Goal: Task Accomplishment & Management: Manage account settings

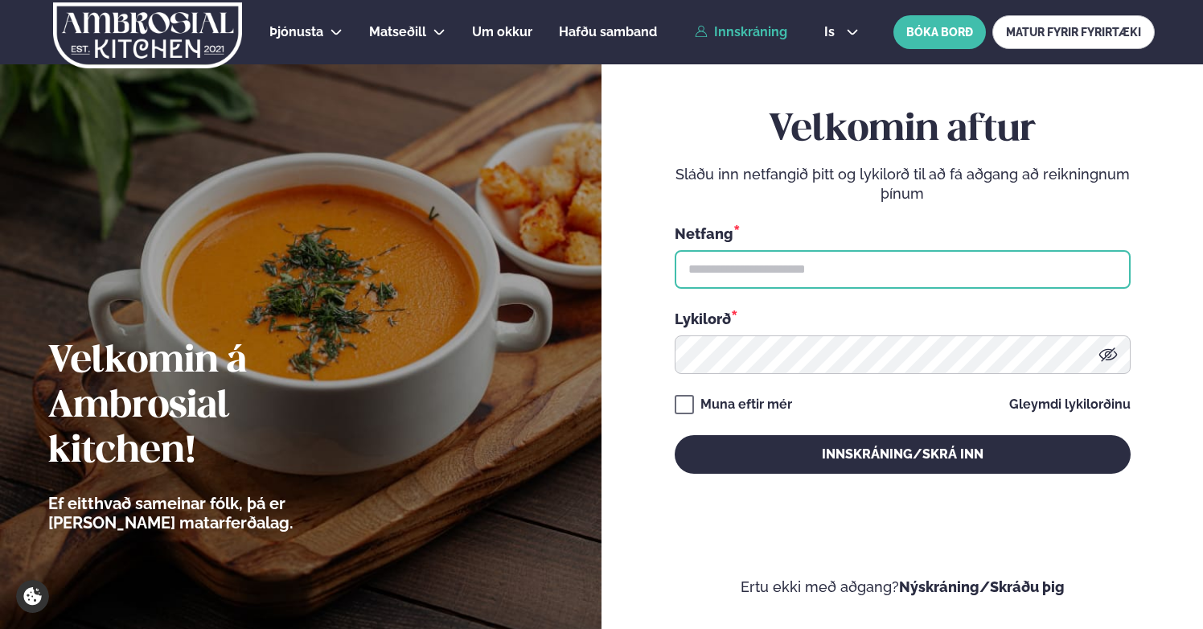
click at [813, 267] on input "text" at bounding box center [903, 269] width 456 height 39
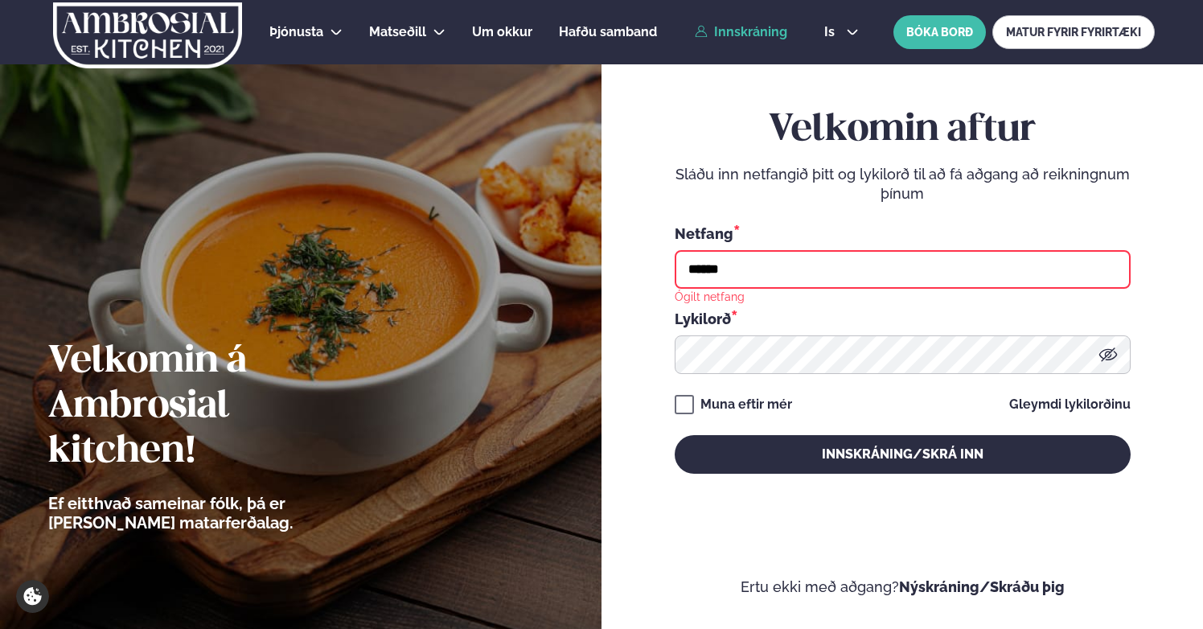
type input "**********"
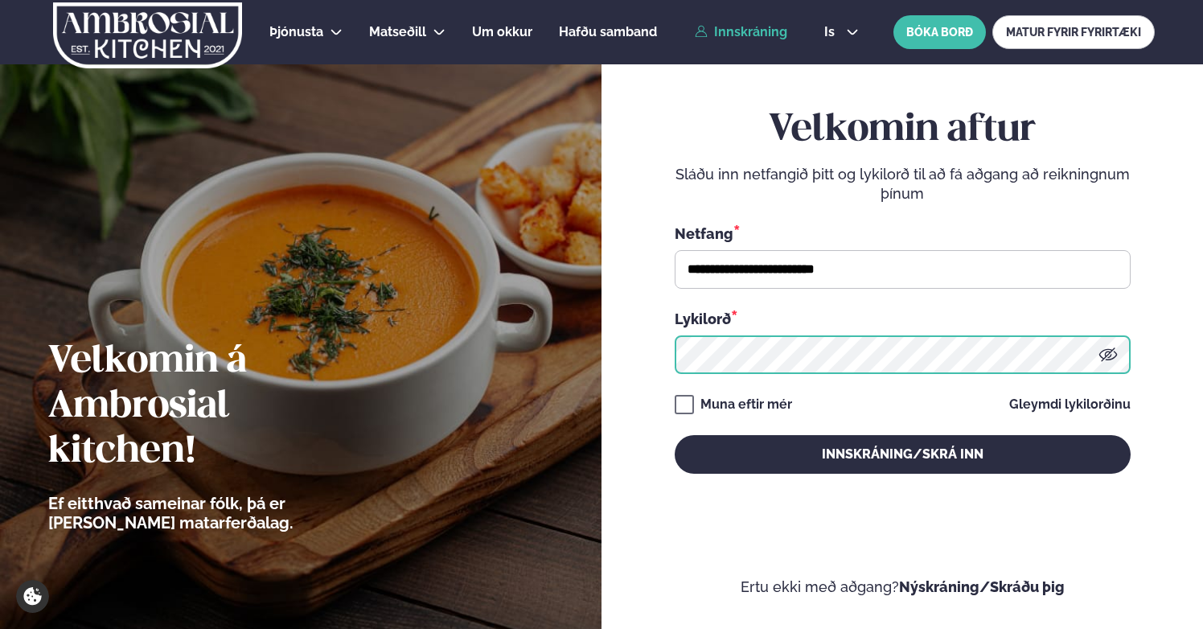
click at [675, 435] on button "Innskráning/Skrá inn" at bounding box center [903, 454] width 456 height 39
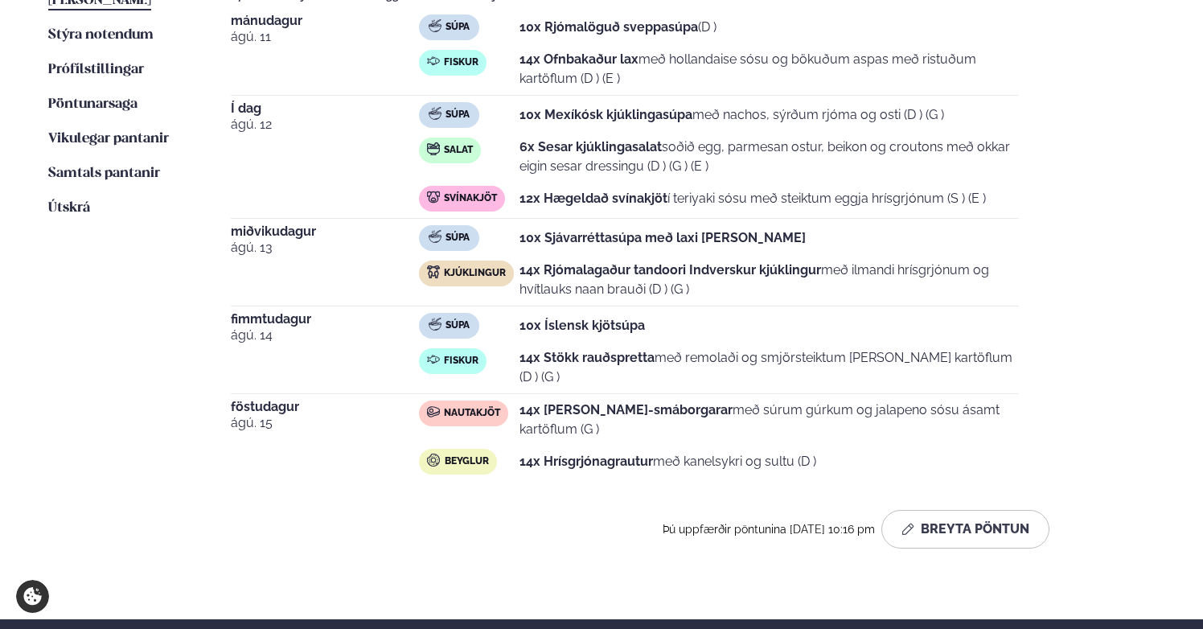
scroll to position [484, 0]
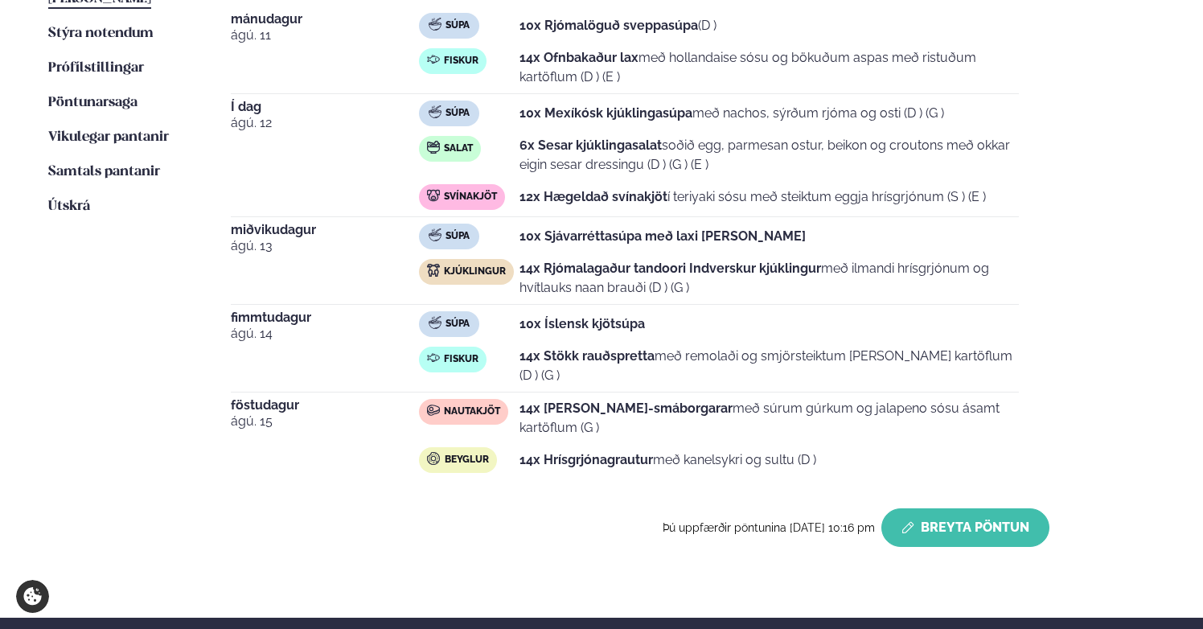
click at [930, 508] on button "Breyta Pöntun" at bounding box center [965, 527] width 168 height 39
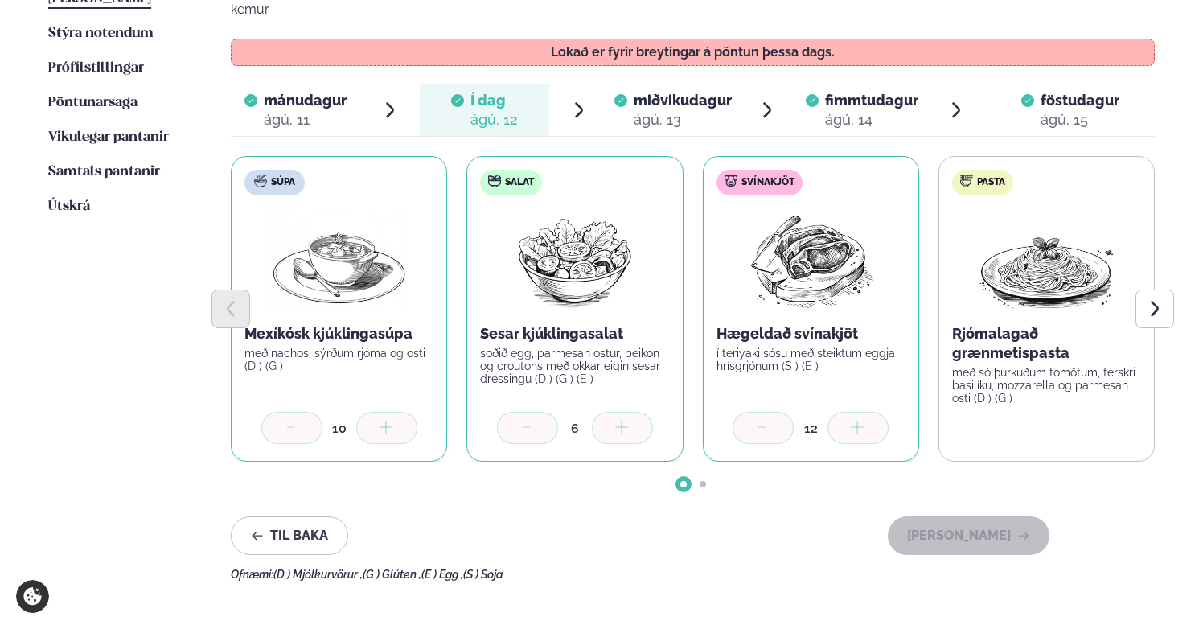
click at [649, 92] on span "miðvikudagur" at bounding box center [683, 100] width 98 height 17
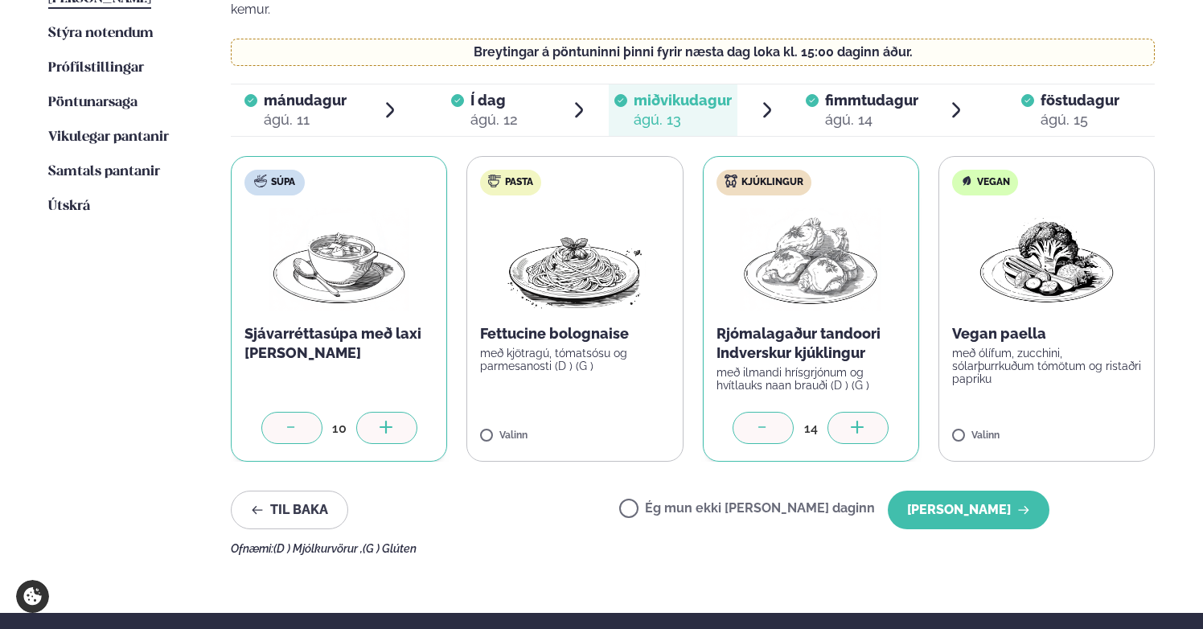
click at [770, 421] on icon at bounding box center [763, 429] width 16 height 16
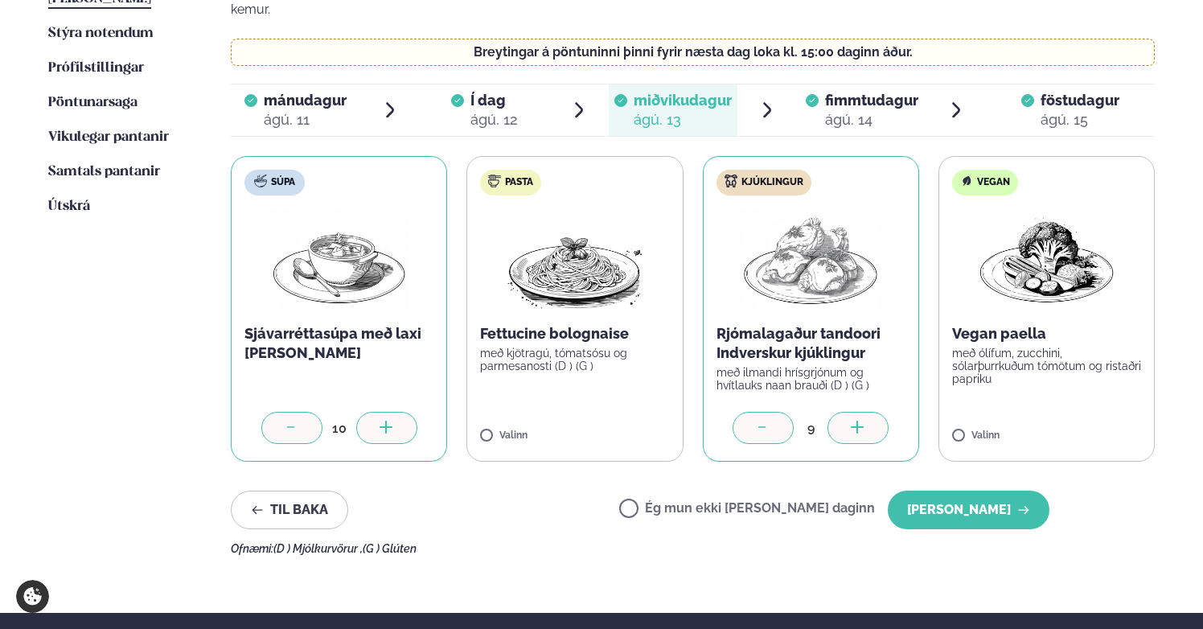
click at [770, 421] on icon at bounding box center [763, 429] width 16 height 16
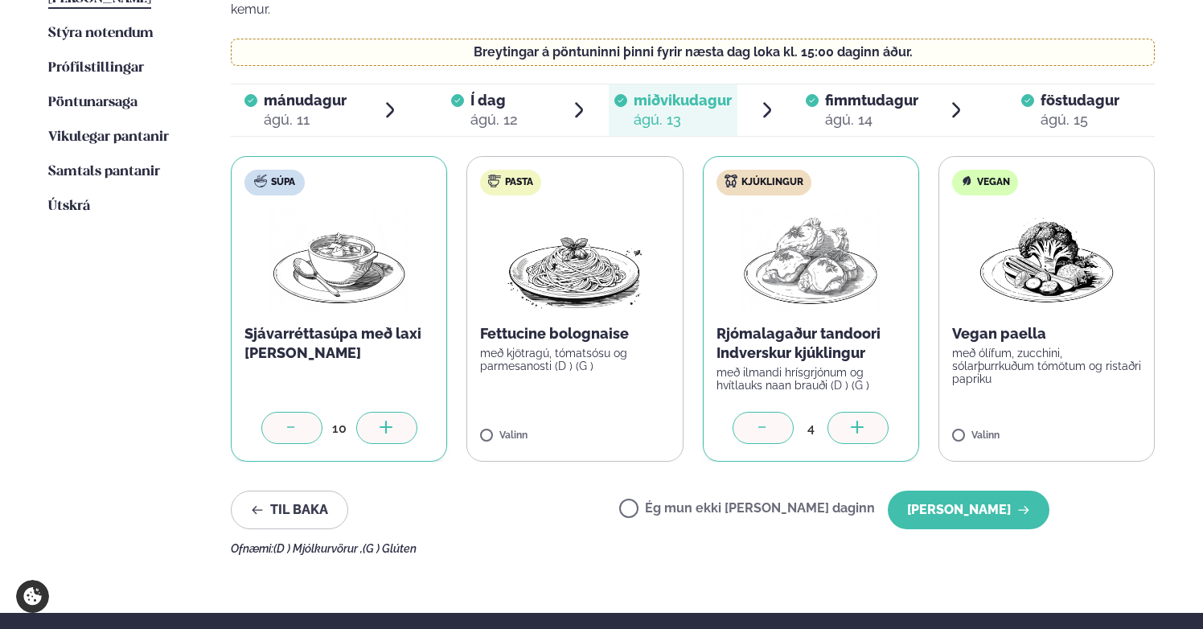
click at [770, 421] on icon at bounding box center [763, 429] width 16 height 16
click at [277, 412] on div at bounding box center [291, 428] width 61 height 32
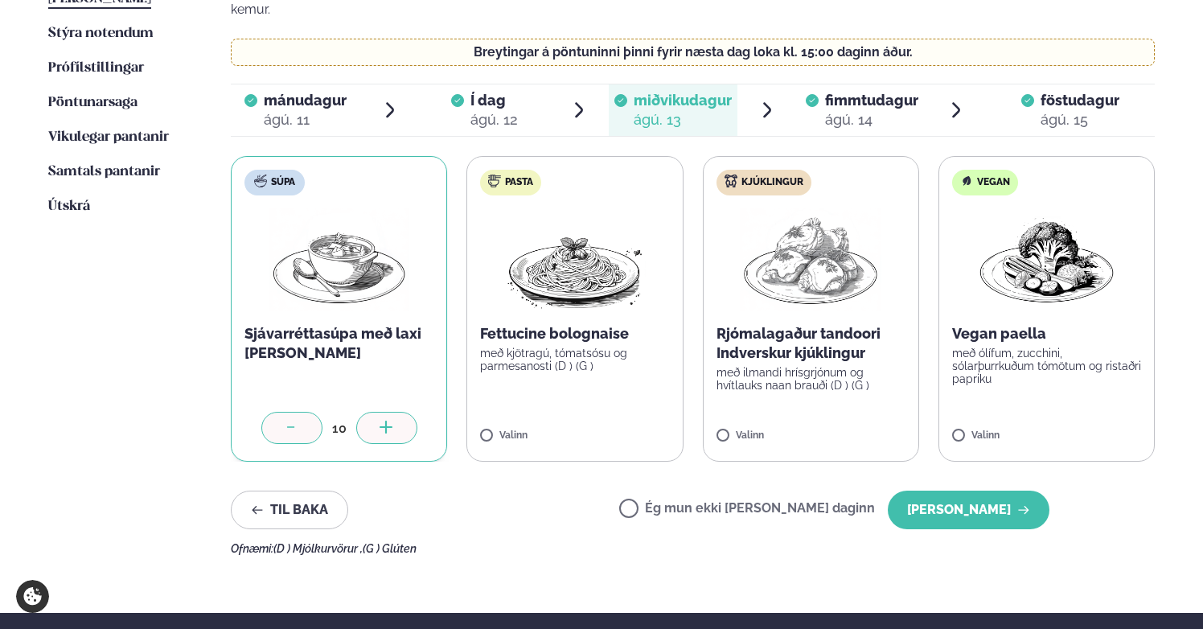
click at [277, 412] on div at bounding box center [291, 428] width 61 height 32
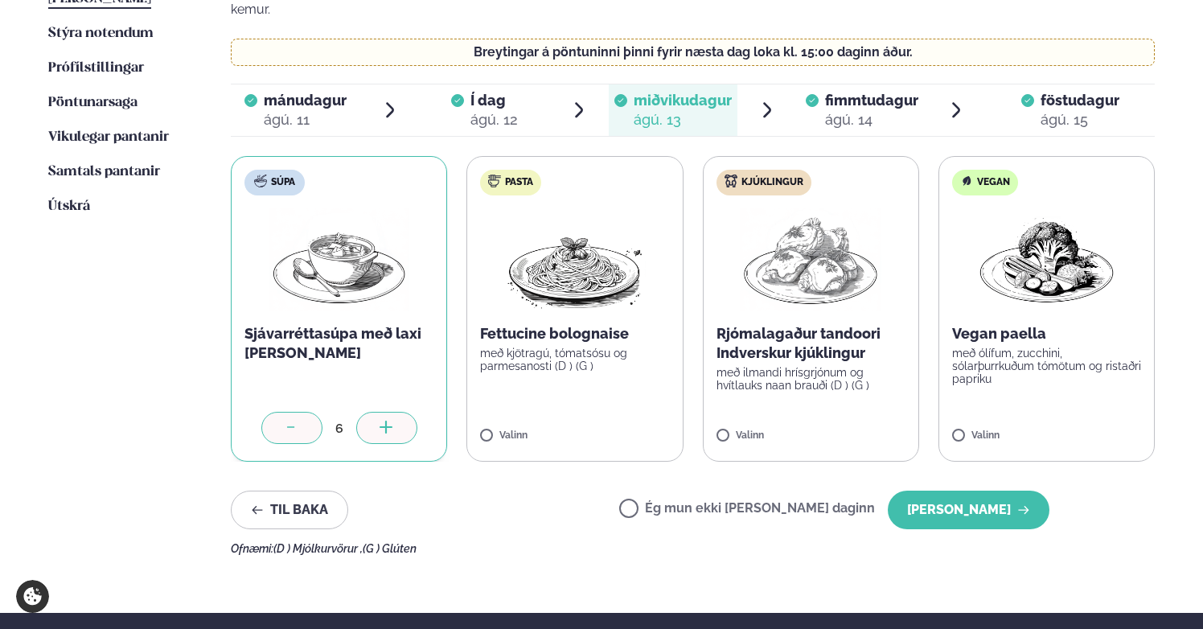
click at [277, 412] on div at bounding box center [291, 428] width 61 height 32
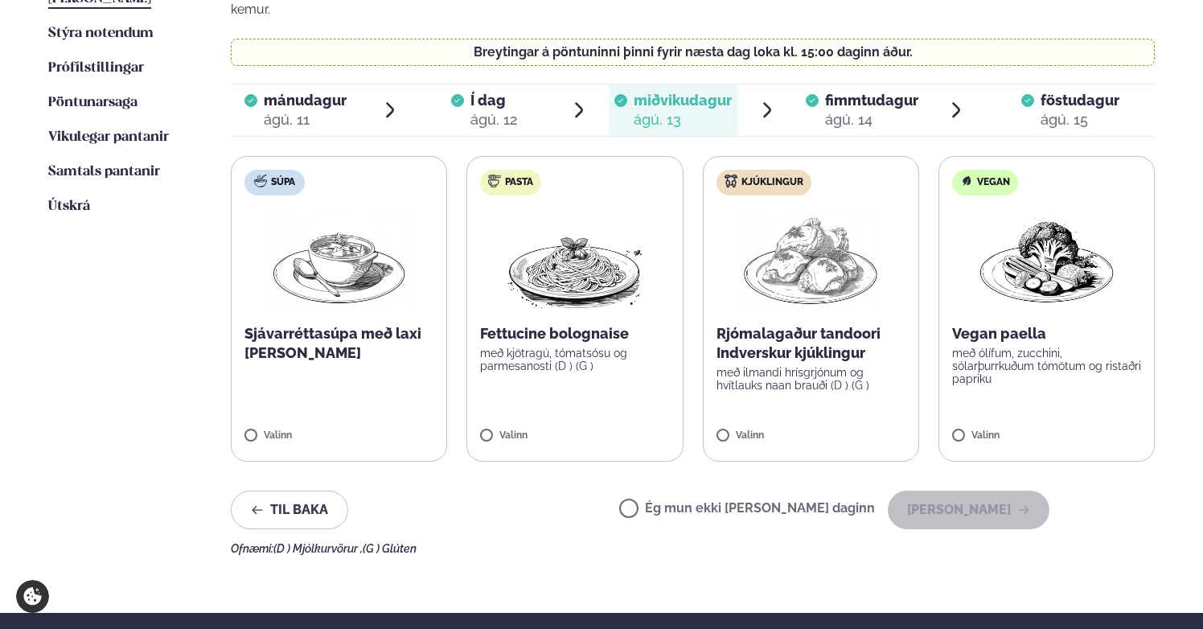
click at [684, 502] on label "Ég mun ekki [PERSON_NAME] daginn" at bounding box center [747, 510] width 256 height 17
click at [959, 491] on button "[PERSON_NAME]" at bounding box center [969, 510] width 162 height 39
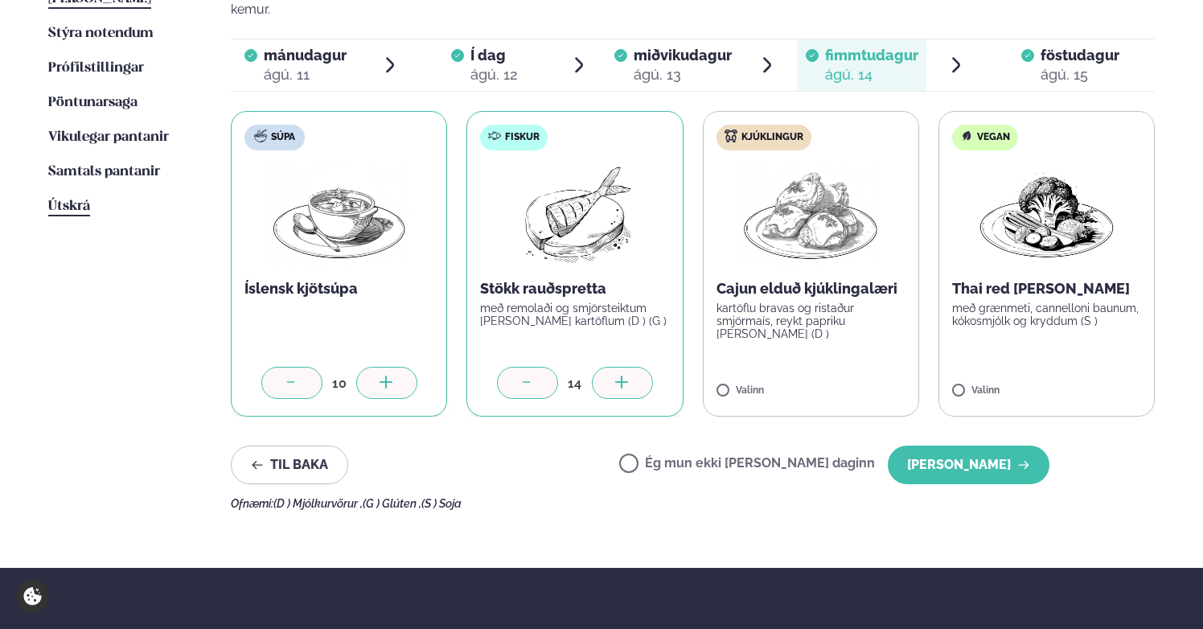
click at [75, 199] on span "Útskrá" at bounding box center [69, 206] width 42 height 14
